Goal: Find specific page/section: Find specific page/section

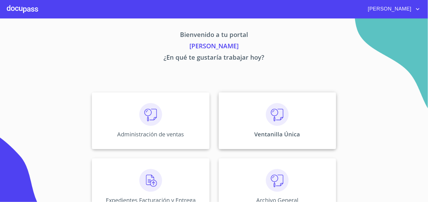
click at [271, 123] on img at bounding box center [277, 114] width 23 height 23
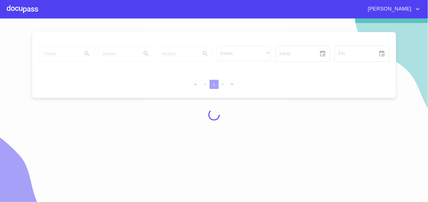
click at [44, 51] on div at bounding box center [214, 115] width 428 height 184
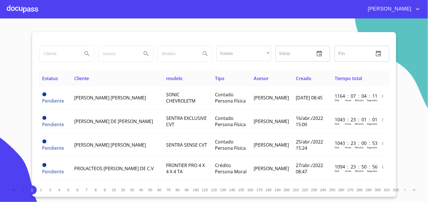
click at [47, 54] on input "search" at bounding box center [58, 53] width 39 height 15
drag, startPoint x: 66, startPoint y: 53, endPoint x: 18, endPoint y: 53, distance: 48.3
click at [18, 53] on section "[PERSON_NAME] Estado ​ ​ Inicio ​ Fin ​ Estatus Cliente modelo Tipo Asesor Crea…" at bounding box center [214, 110] width 428 height 184
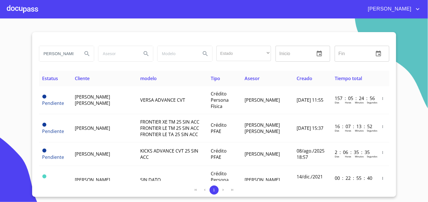
scroll to position [0, 0]
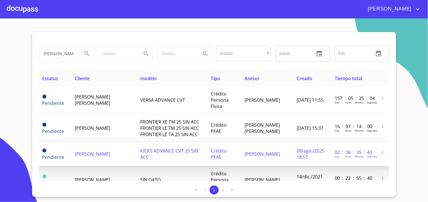
type input "[PERSON_NAME]"
click at [260, 152] on span "[PERSON_NAME]" at bounding box center [262, 154] width 35 height 6
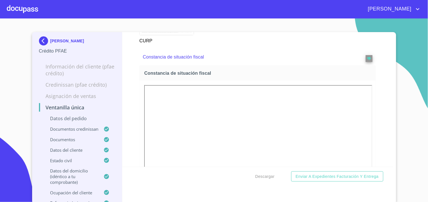
scroll to position [1799, 0]
